Goal: Transaction & Acquisition: Purchase product/service

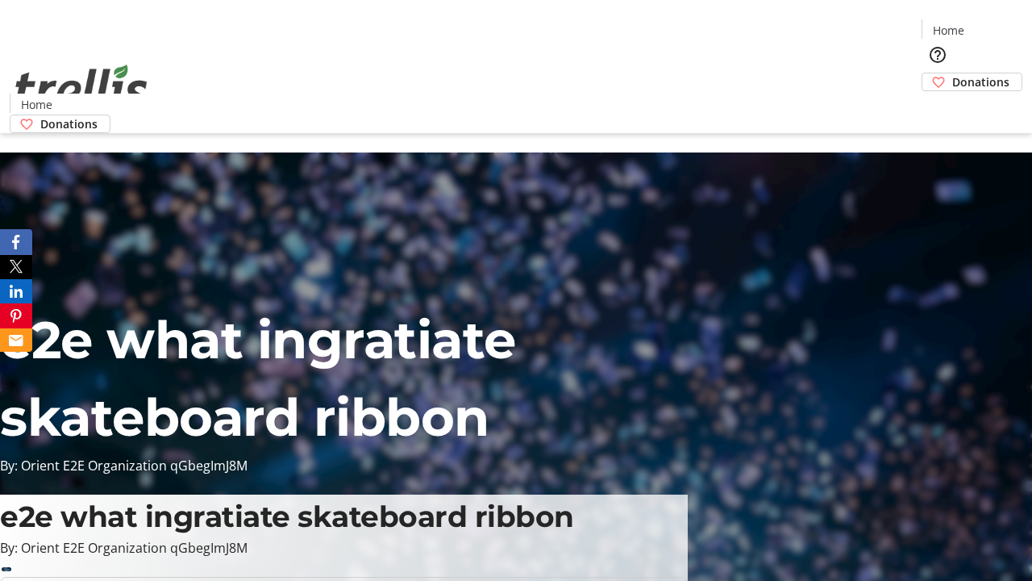
click at [953, 73] on span "Donations" at bounding box center [981, 81] width 57 height 17
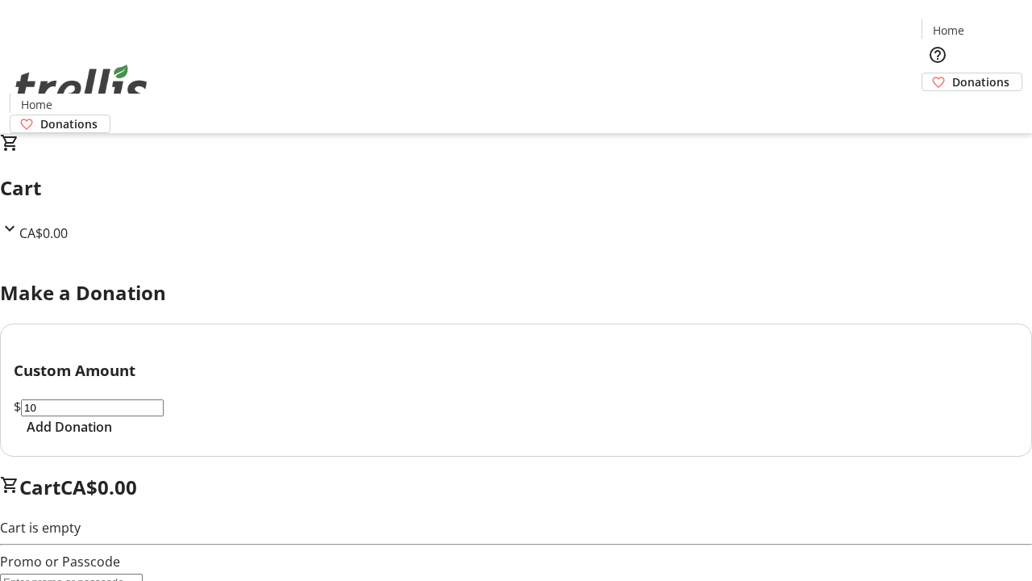
click at [112, 436] on span "Add Donation" at bounding box center [69, 426] width 85 height 19
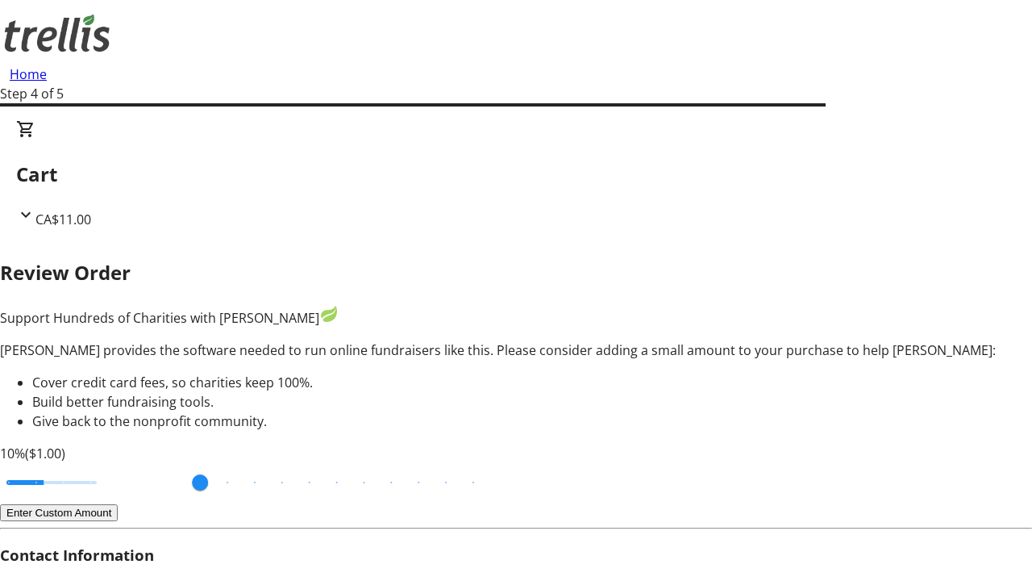
click at [118, 504] on button "Enter Custom Amount" at bounding box center [59, 512] width 118 height 17
